Goal: Task Accomplishment & Management: Complete application form

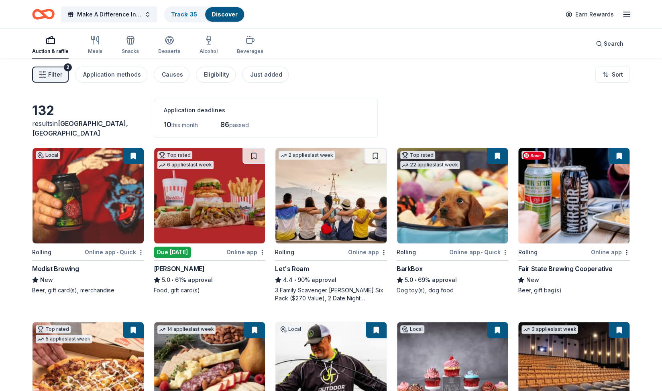
scroll to position [0, 0]
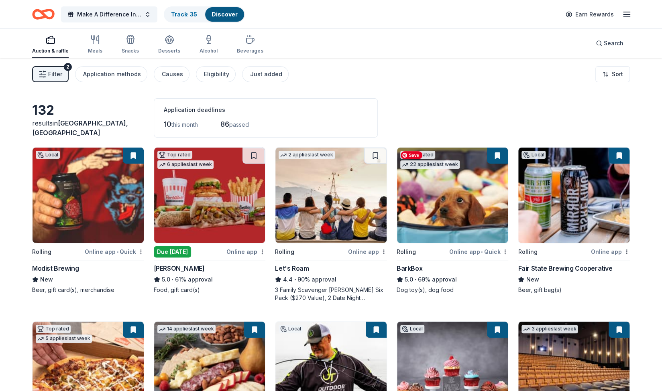
click at [445, 218] on img at bounding box center [452, 195] width 111 height 95
click at [496, 152] on button at bounding box center [497, 156] width 21 height 16
click at [587, 214] on img at bounding box center [573, 195] width 111 height 95
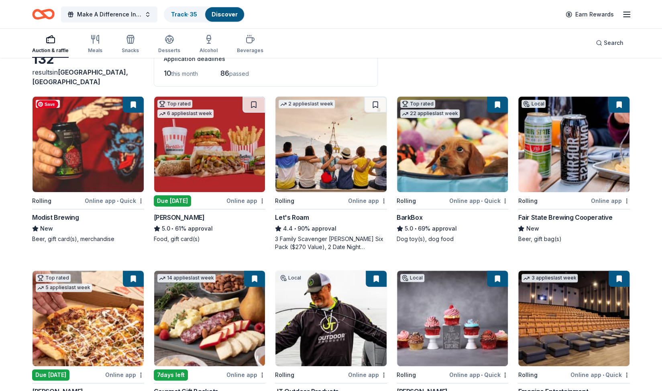
click at [104, 147] on img at bounding box center [87, 144] width 111 height 95
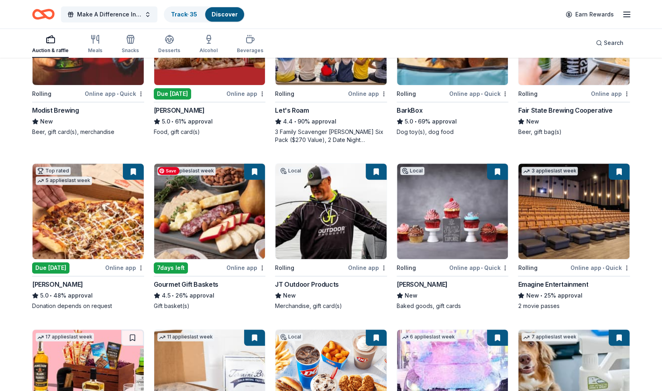
scroll to position [160, 0]
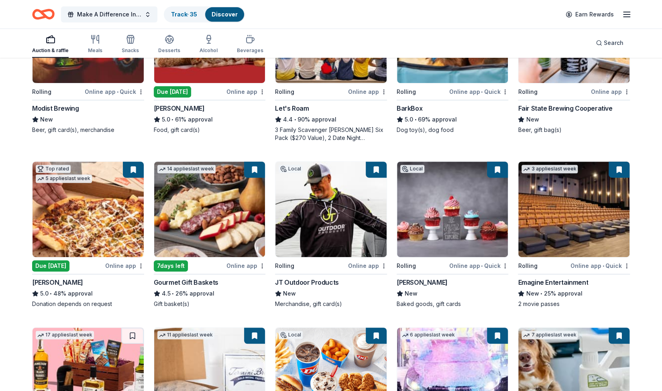
click at [232, 301] on div "Gift basket(s)" at bounding box center [210, 304] width 112 height 8
click at [447, 244] on img at bounding box center [452, 209] width 111 height 95
click at [556, 212] on img at bounding box center [573, 209] width 111 height 95
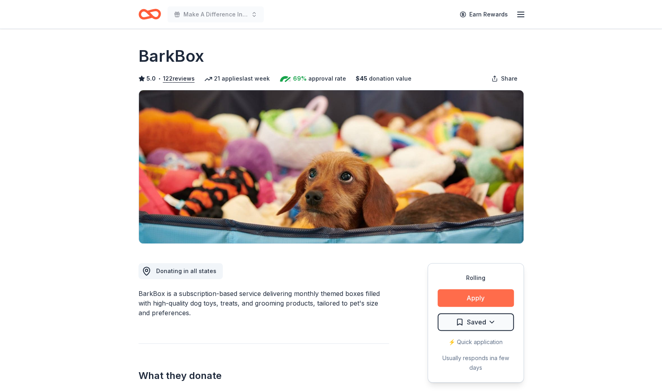
click at [440, 295] on button "Apply" at bounding box center [475, 298] width 76 height 18
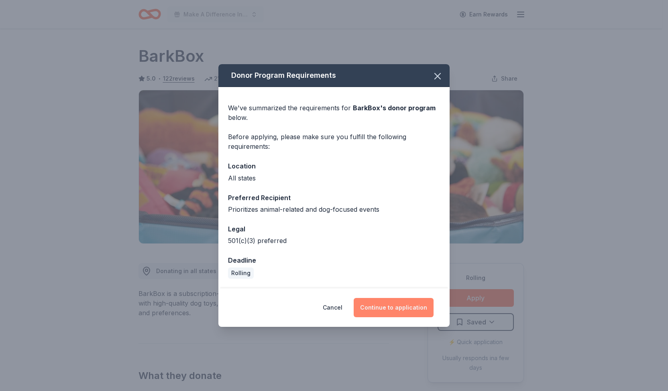
click at [377, 313] on button "Continue to application" at bounding box center [393, 307] width 80 height 19
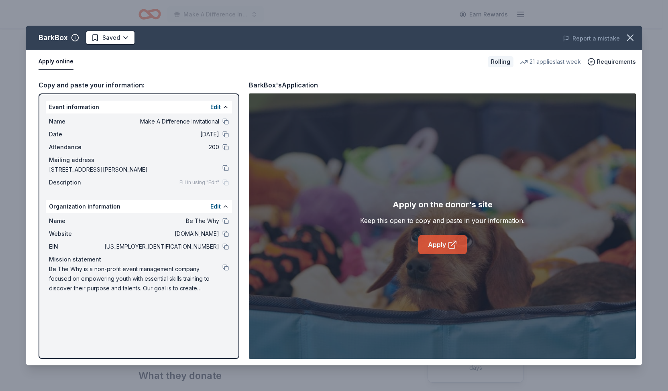
click at [439, 247] on link "Apply" at bounding box center [442, 244] width 49 height 19
click at [631, 37] on icon "button" at bounding box center [629, 37] width 11 height 11
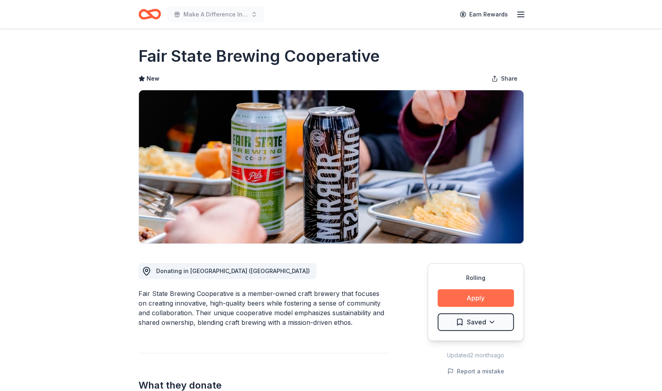
click at [477, 301] on button "Apply" at bounding box center [475, 298] width 76 height 18
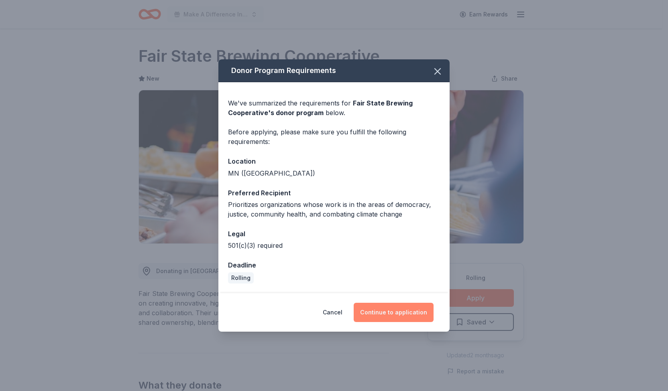
click at [406, 316] on button "Continue to application" at bounding box center [393, 312] width 80 height 19
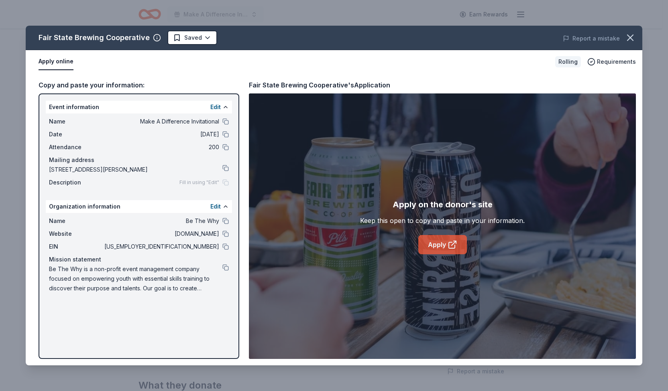
click at [441, 242] on link "Apply" at bounding box center [442, 244] width 49 height 19
click at [627, 37] on icon "button" at bounding box center [629, 37] width 11 height 11
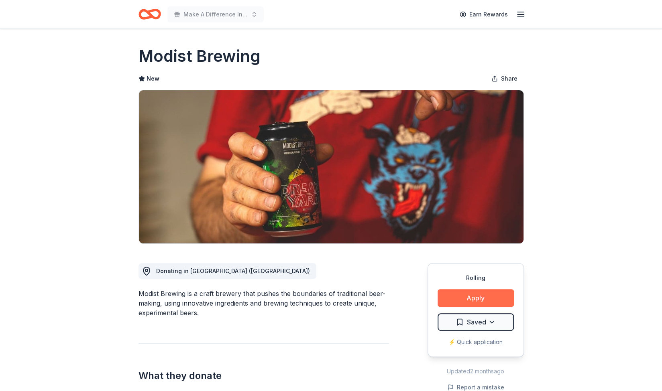
click at [488, 298] on button "Apply" at bounding box center [475, 298] width 76 height 18
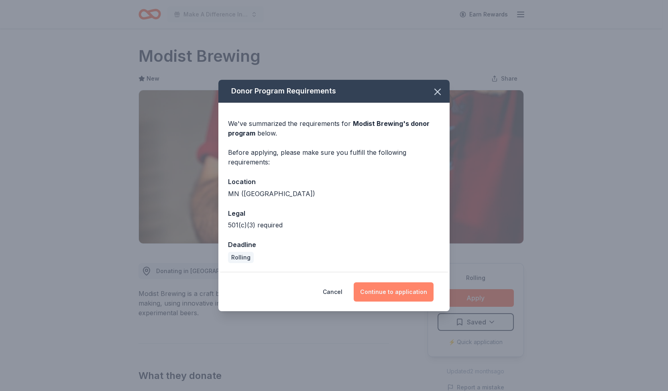
click at [388, 290] on button "Continue to application" at bounding box center [393, 291] width 80 height 19
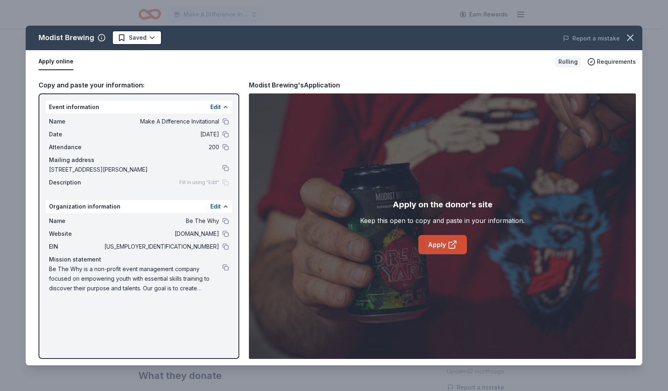
click at [444, 244] on link "Apply" at bounding box center [442, 244] width 49 height 19
click at [635, 35] on icon "button" at bounding box center [629, 37] width 11 height 11
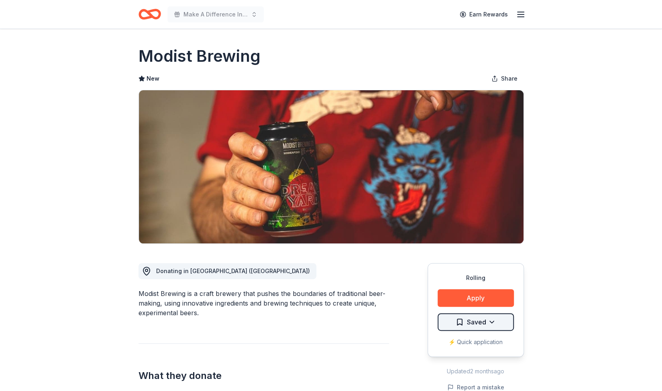
click at [469, 321] on html "Make A Difference Invitational Earn Rewards Rolling Share Modist Brewing New Sh…" at bounding box center [331, 195] width 662 height 391
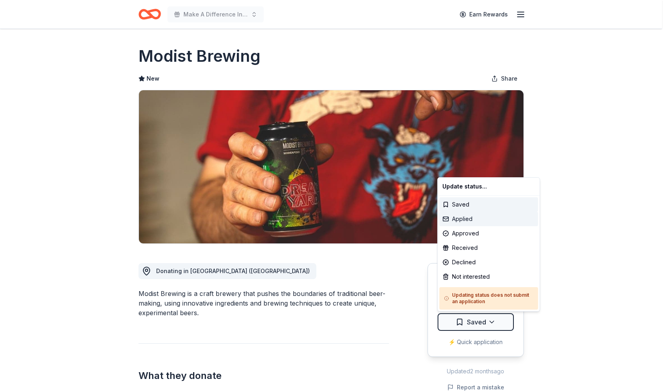
click at [483, 217] on div "Applied" at bounding box center [488, 219] width 99 height 14
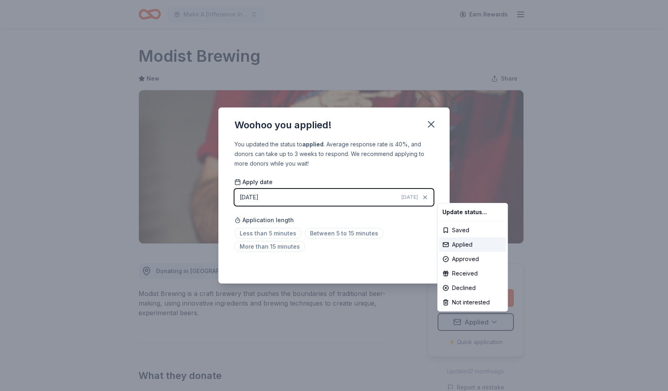
click at [260, 231] on html "Make A Difference Invitational Earn Rewards Rolling Share Modist Brewing New Sh…" at bounding box center [334, 195] width 668 height 391
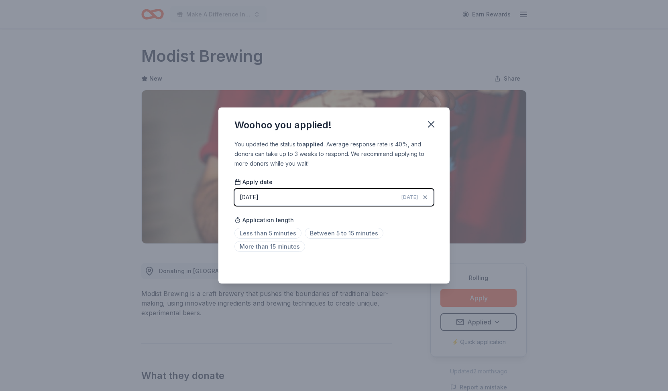
click at [300, 222] on div "Application length Less than 5 minutes Between 5 to 15 minutes More than 15 min…" at bounding box center [333, 233] width 199 height 43
click at [280, 237] on span "Less than 5 minutes" at bounding box center [267, 233] width 67 height 11
click at [431, 119] on icon "button" at bounding box center [430, 124] width 11 height 11
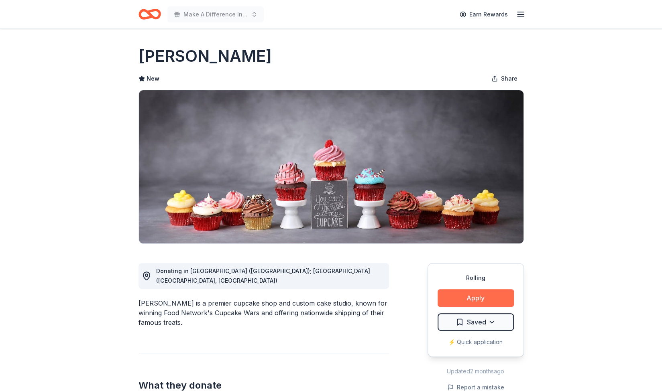
click at [477, 300] on button "Apply" at bounding box center [475, 298] width 76 height 18
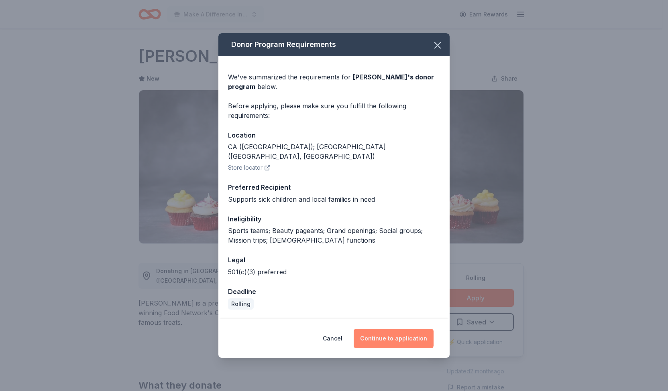
click at [389, 331] on button "Continue to application" at bounding box center [393, 338] width 80 height 19
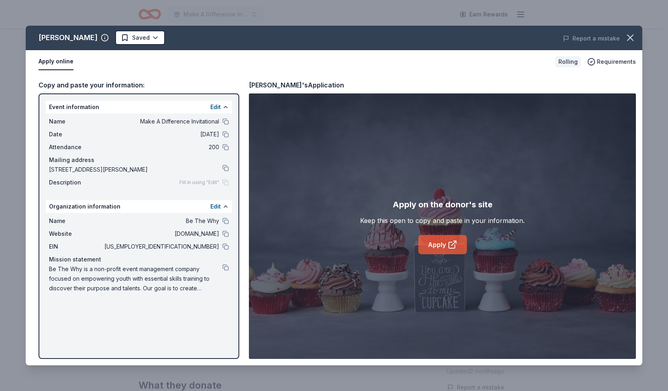
click at [441, 242] on link "Apply" at bounding box center [442, 244] width 49 height 19
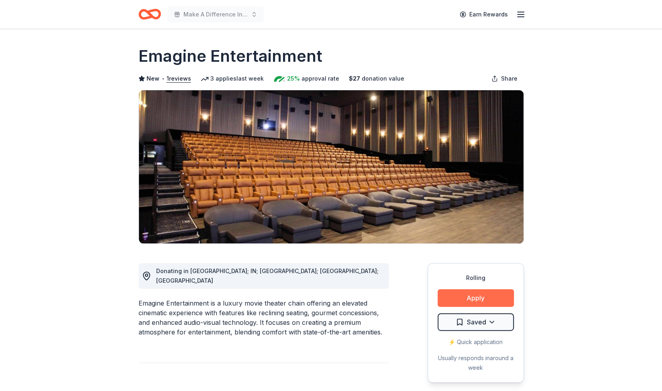
click at [501, 301] on button "Apply" at bounding box center [475, 298] width 76 height 18
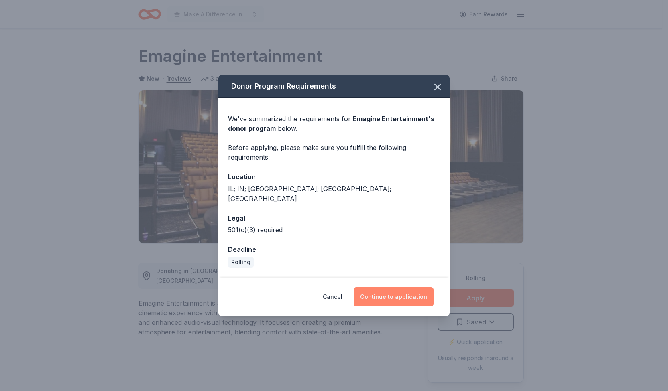
click at [386, 291] on button "Continue to application" at bounding box center [393, 296] width 80 height 19
